Goal: Information Seeking & Learning: Check status

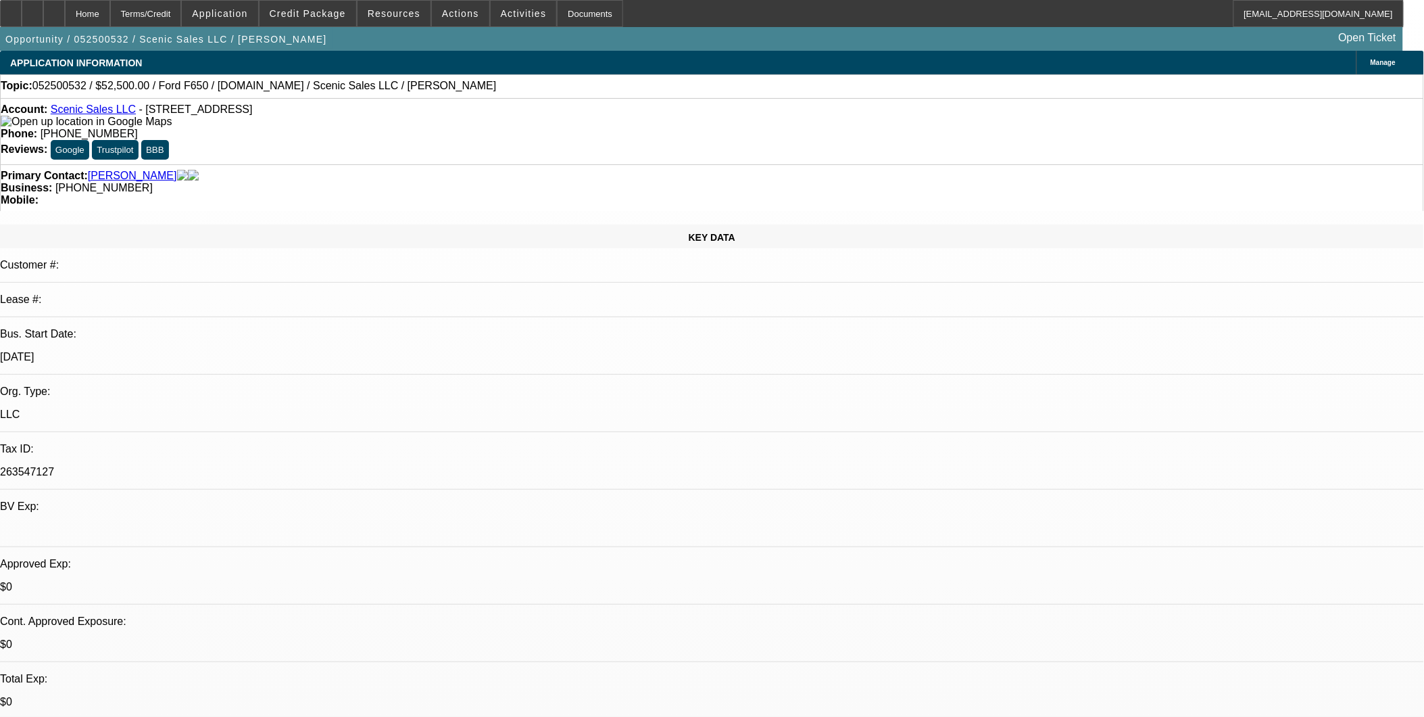
select select "0"
select select "0.1"
select select "0"
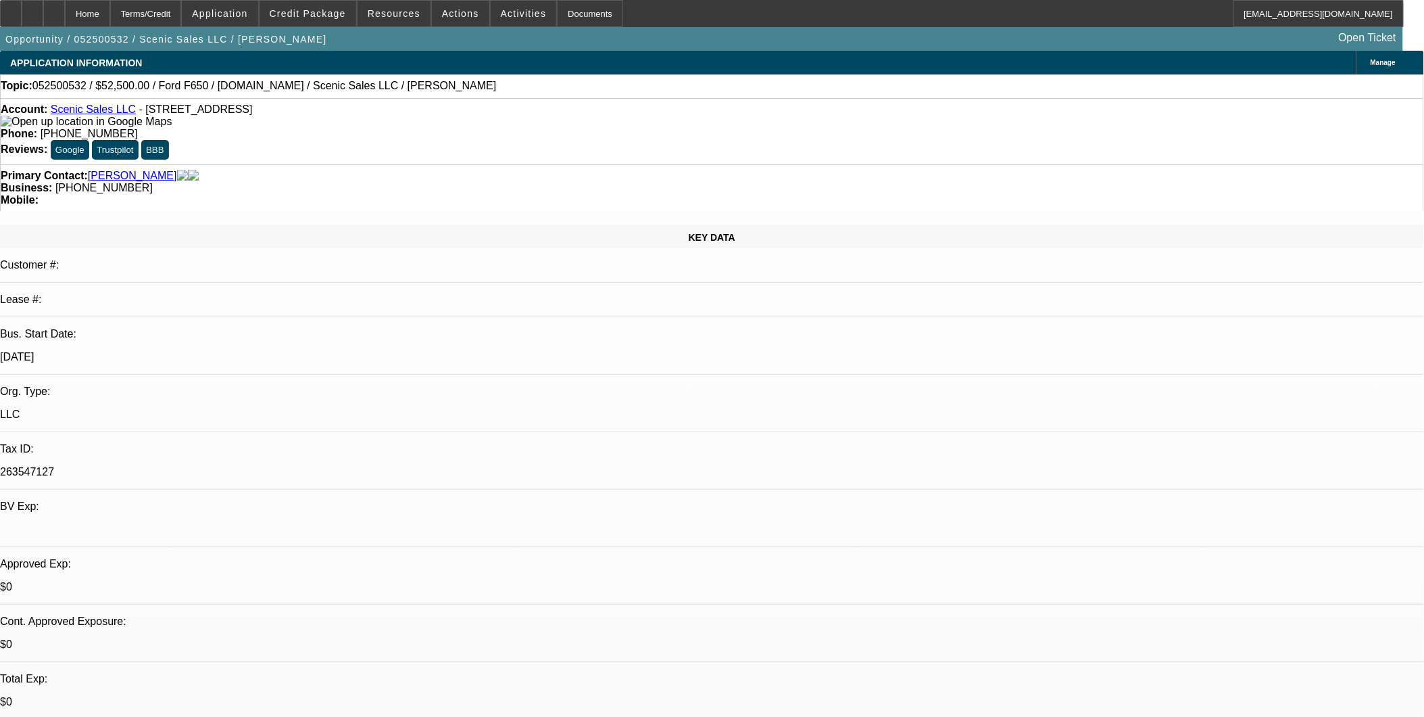
select select "0.1"
select select "0"
select select "0.1"
select select "0"
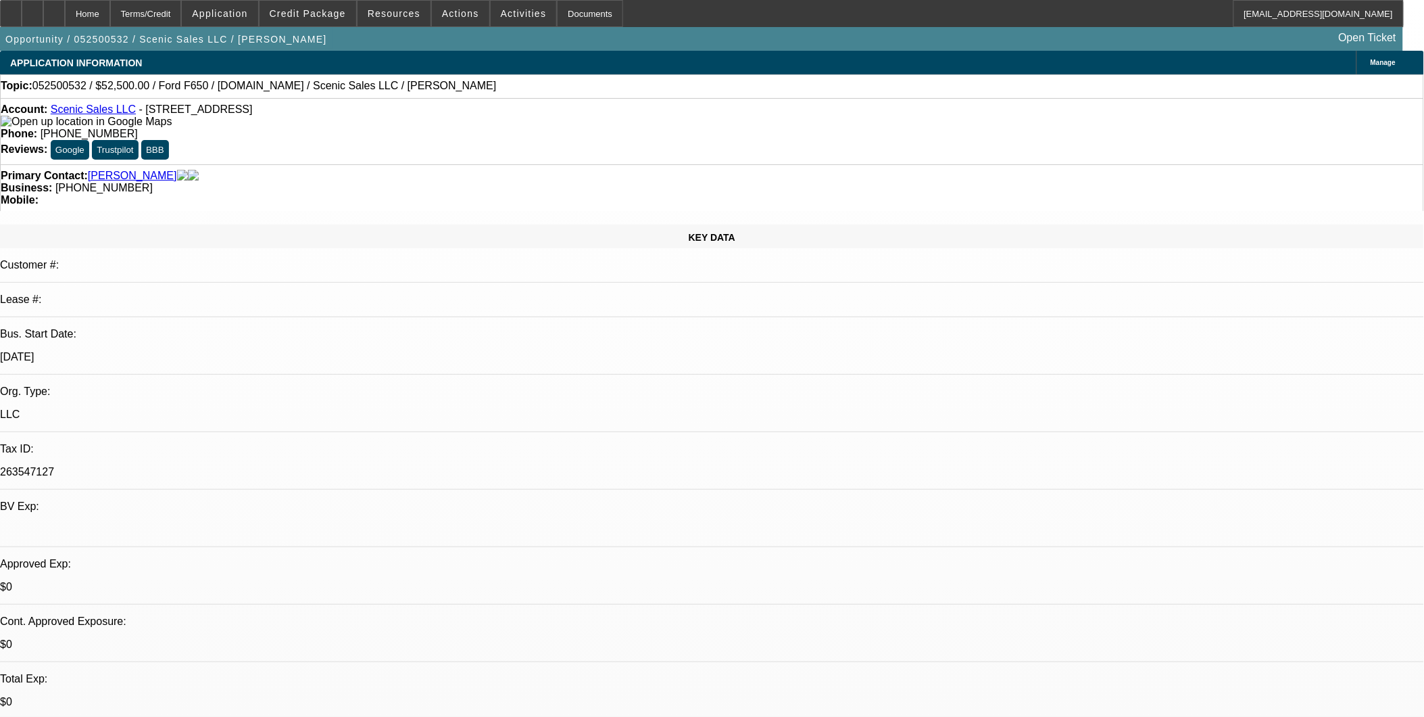
select select "0"
select select "0.1"
select select "1"
select select "3"
select select "4"
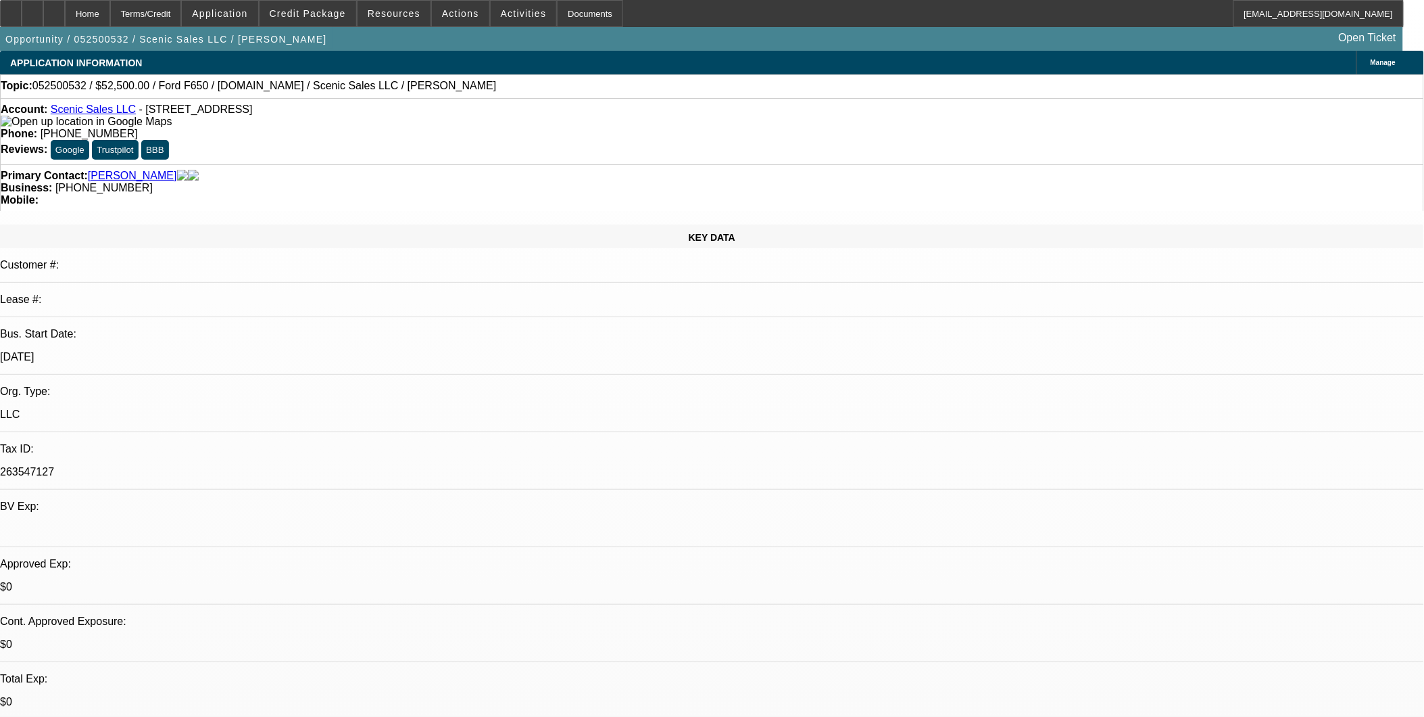
select select "1"
select select "3"
select select "4"
select select "1"
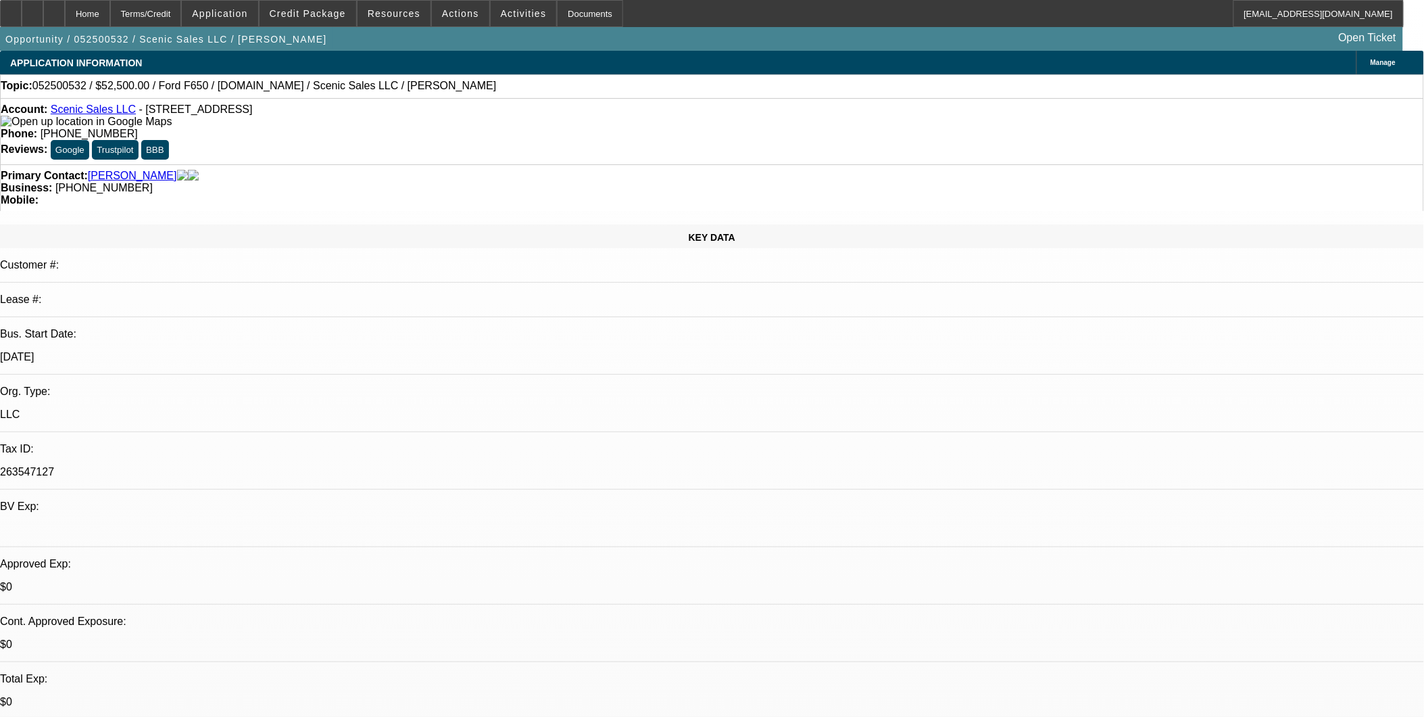
select select "4"
select select "1"
select select "3"
select select "4"
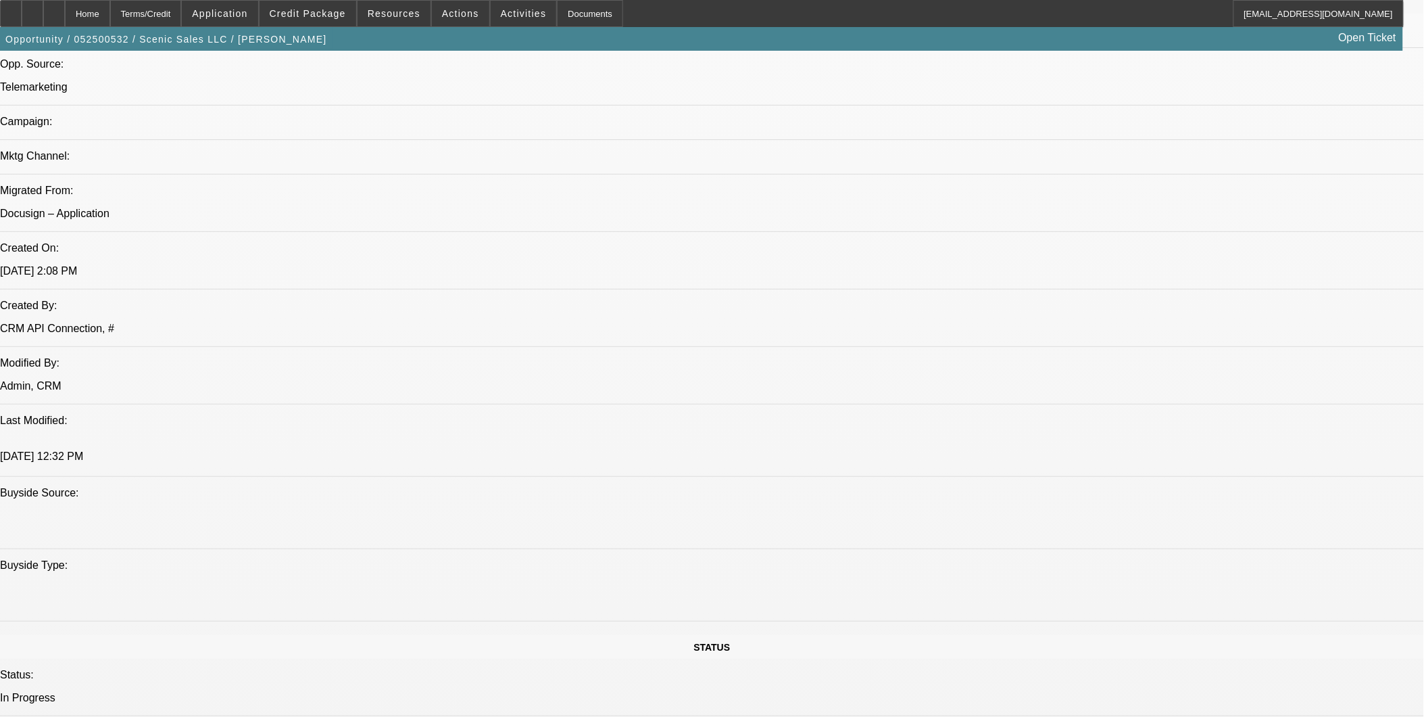
scroll to position [1051, 0]
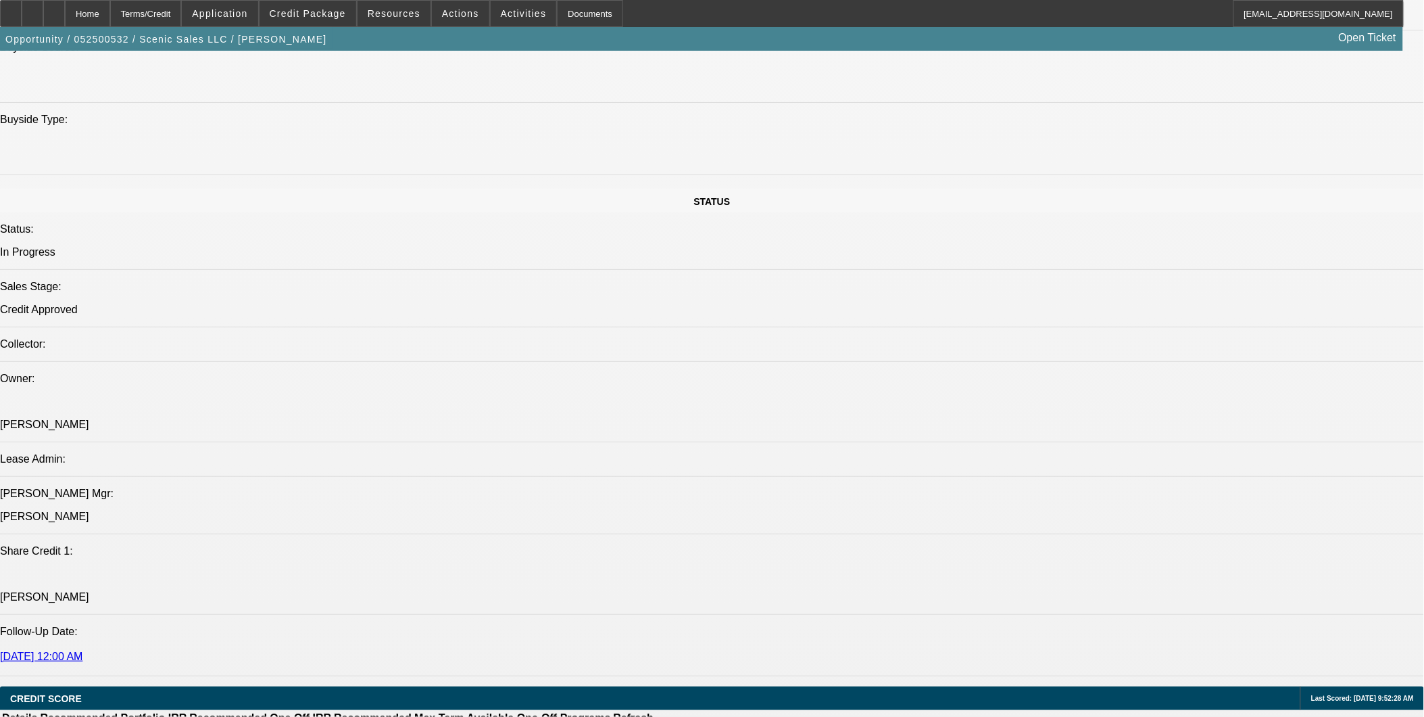
scroll to position [1652, 0]
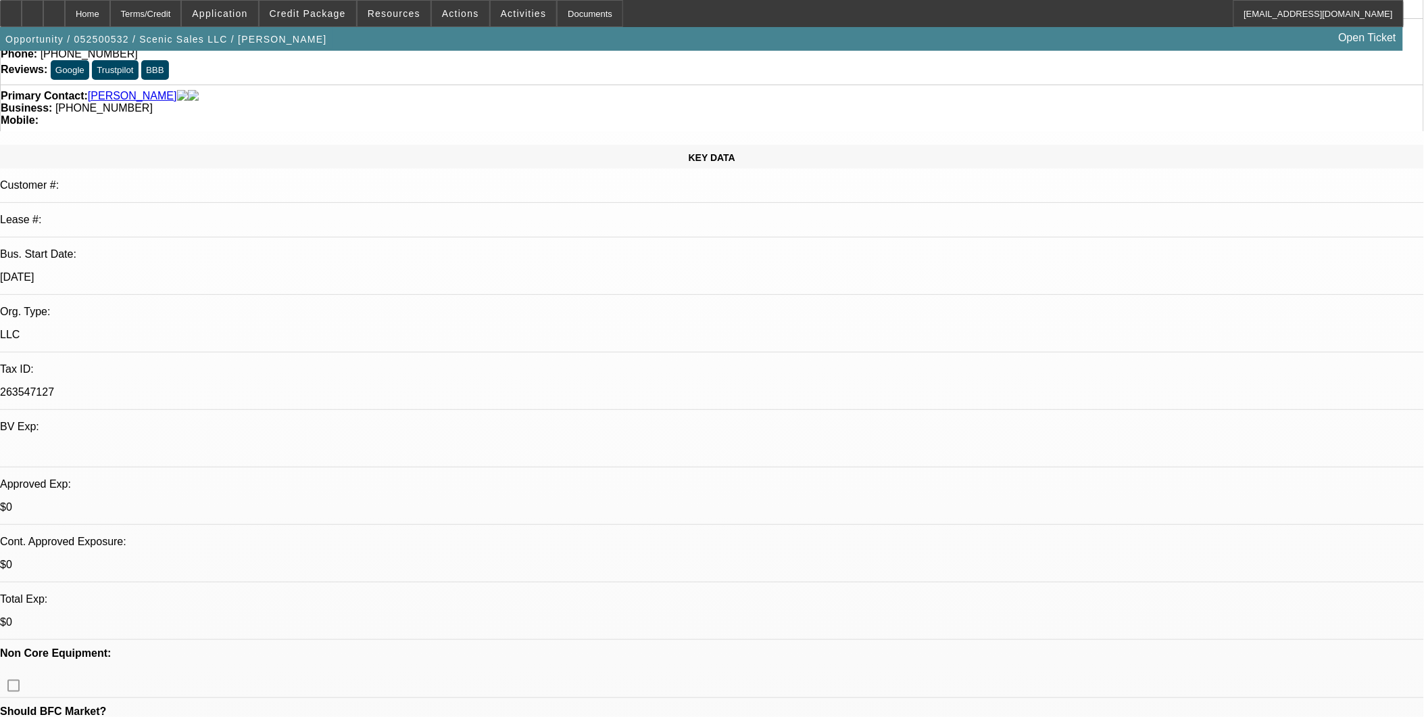
scroll to position [0, 0]
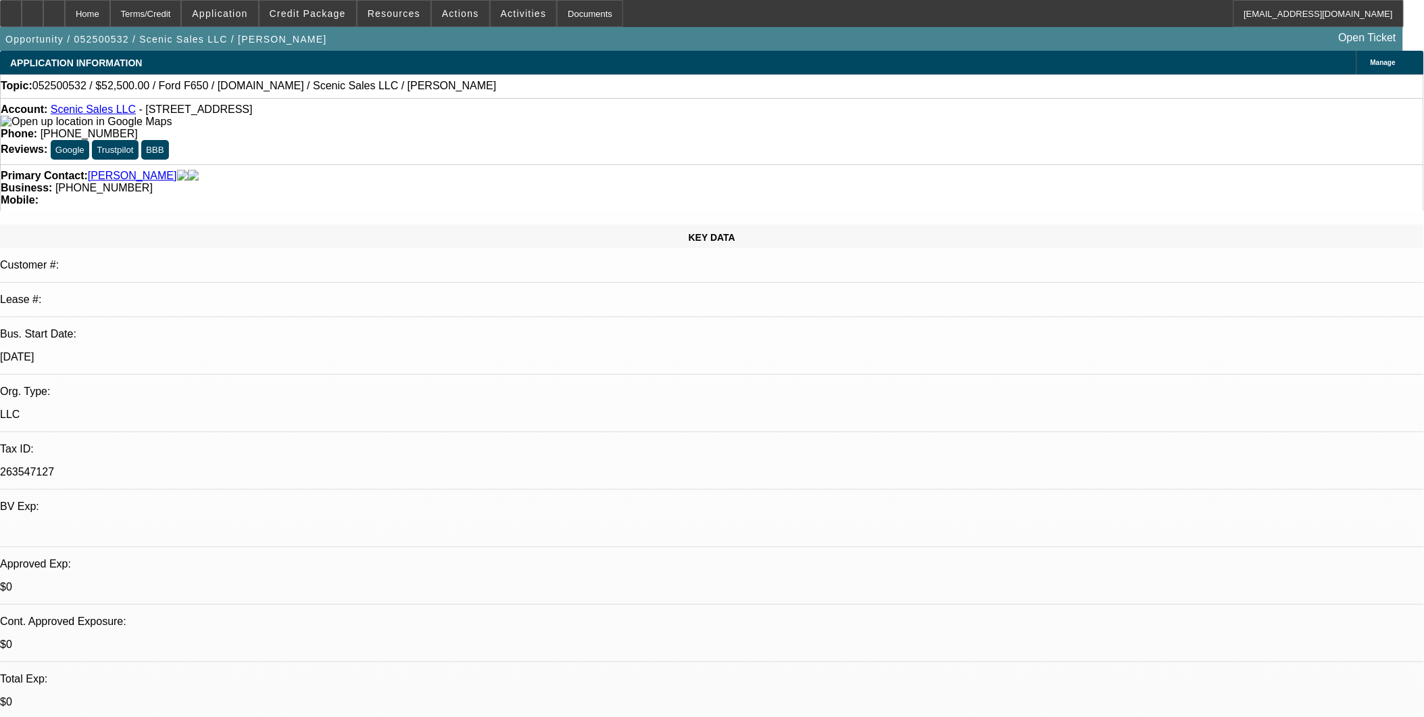
click at [253, 113] on span "- [STREET_ADDRESS]" at bounding box center [196, 108] width 114 height 11
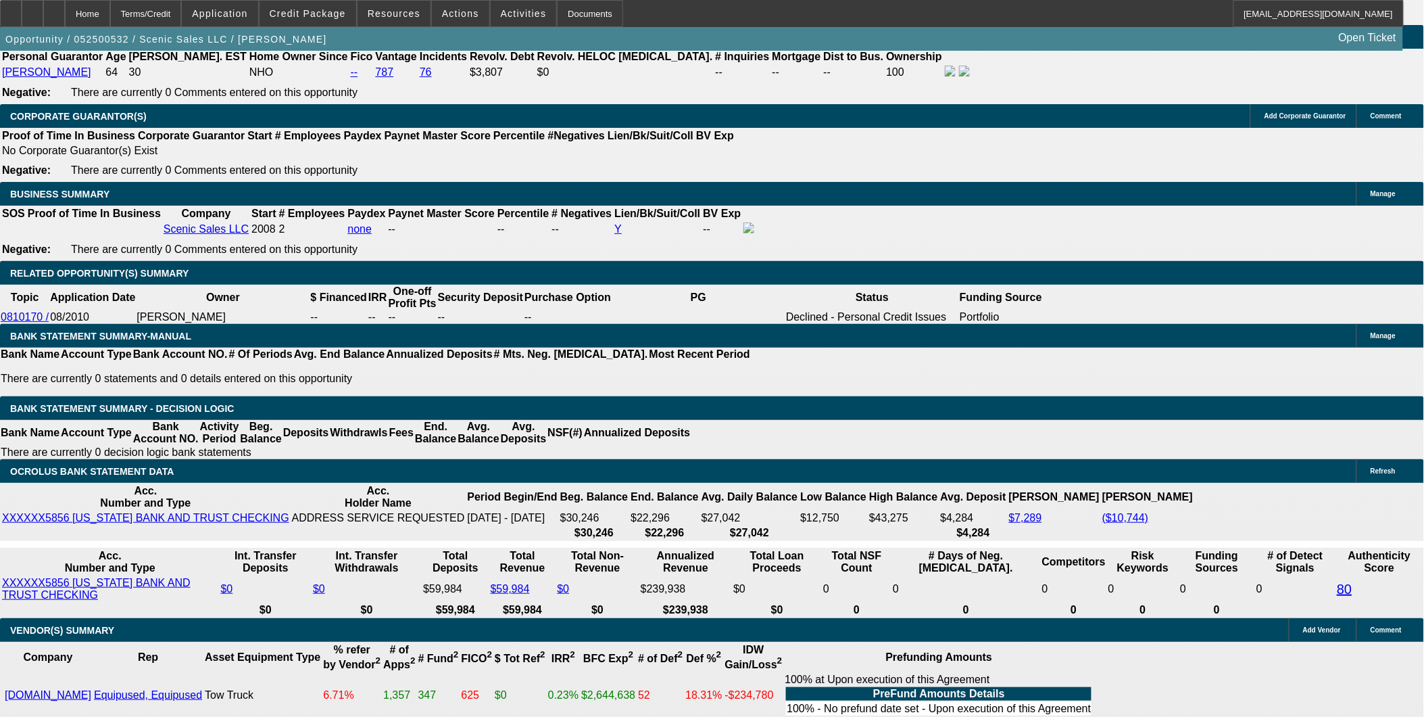
scroll to position [1952, 0]
